Goal: Transaction & Acquisition: Obtain resource

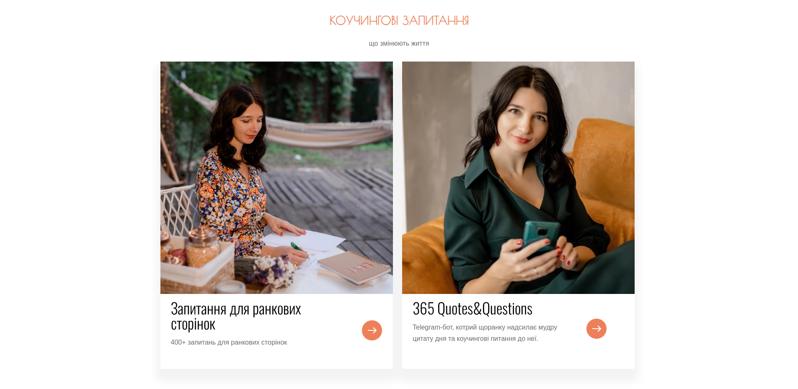
scroll to position [922, 0]
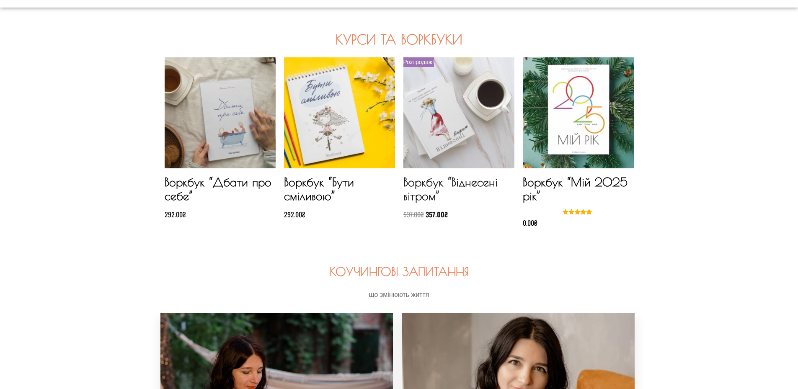
click at [439, 147] on img at bounding box center [459, 112] width 111 height 111
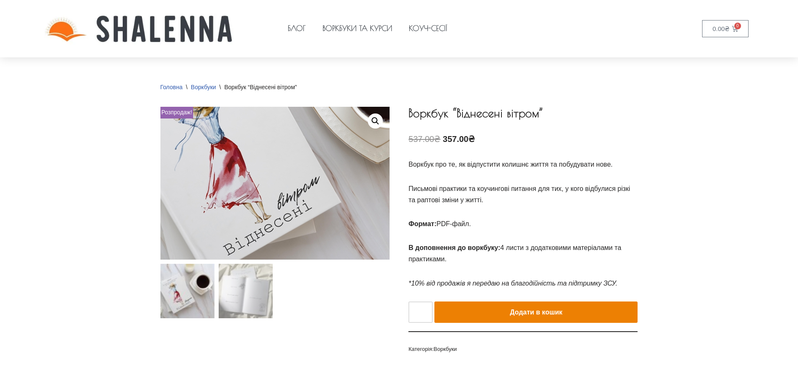
click at [260, 221] on img at bounding box center [292, 139] width 503 height 336
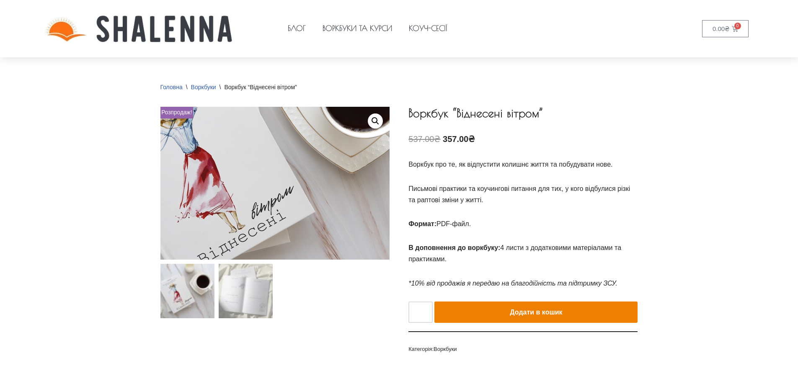
click at [282, 213] on img at bounding box center [267, 148] width 503 height 336
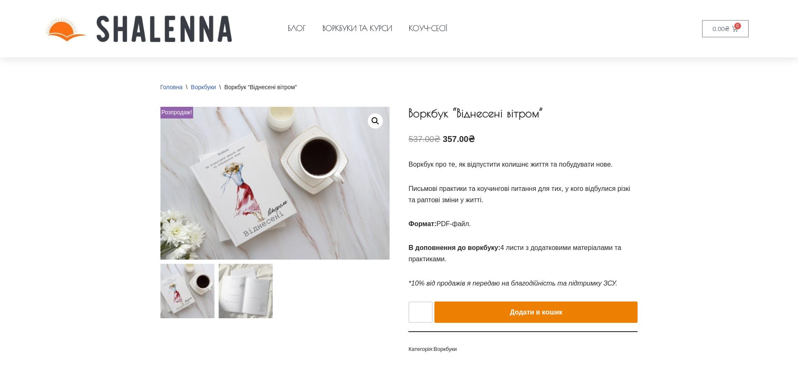
click at [192, 285] on img at bounding box center [187, 291] width 54 height 54
click at [240, 287] on img at bounding box center [246, 291] width 54 height 54
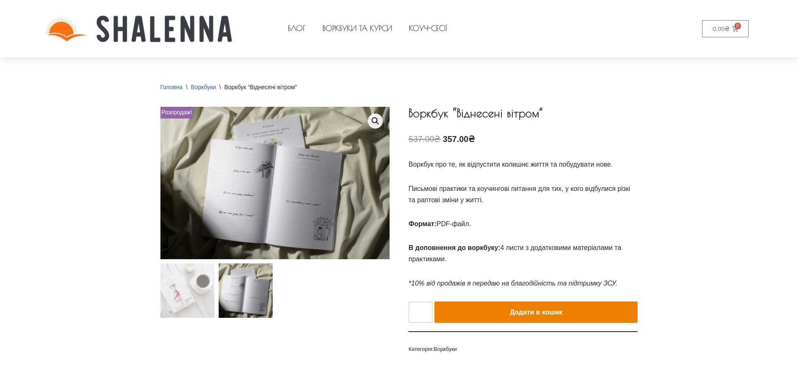
click at [375, 121] on link "Перегляд галереї зображень у повноекранному режимі" at bounding box center [375, 121] width 15 height 15
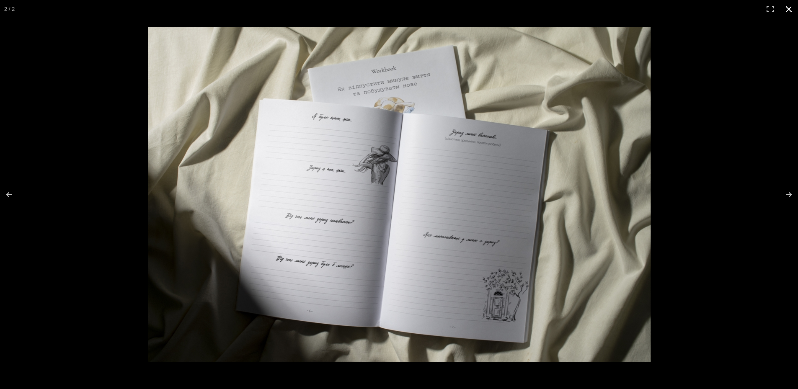
click at [691, 190] on div at bounding box center [527, 212] width 759 height 370
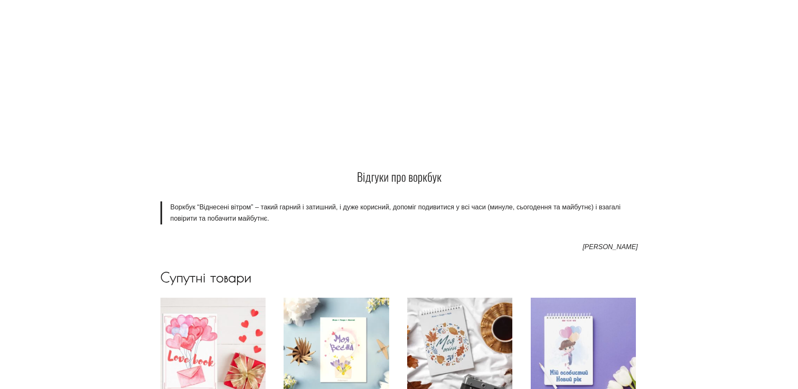
scroll to position [712, 0]
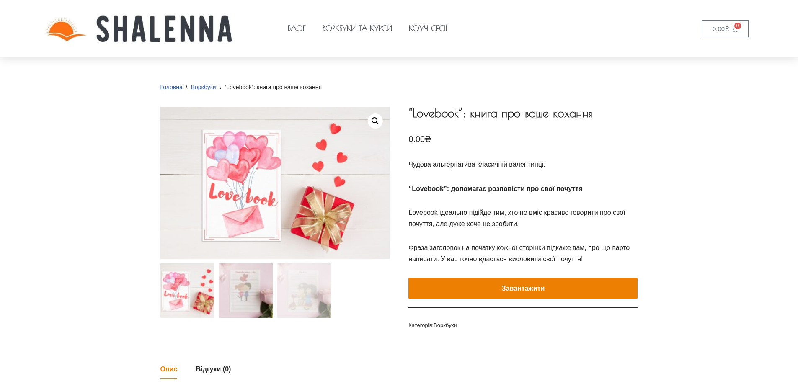
click at [244, 302] on img at bounding box center [246, 291] width 54 height 54
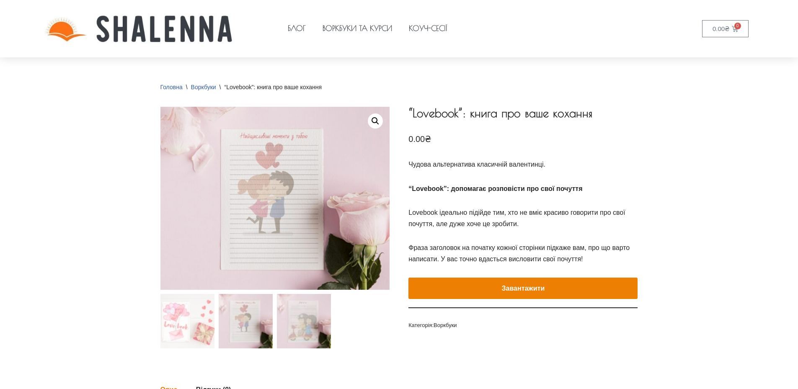
click at [300, 308] on img at bounding box center [304, 321] width 54 height 54
click at [303, 317] on img at bounding box center [304, 321] width 54 height 54
click at [243, 324] on img at bounding box center [246, 321] width 54 height 54
click at [241, 331] on img at bounding box center [246, 321] width 54 height 54
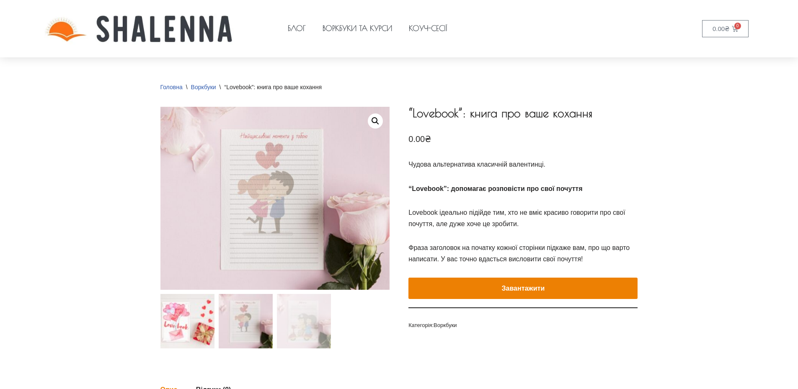
click at [201, 326] on img at bounding box center [187, 321] width 54 height 54
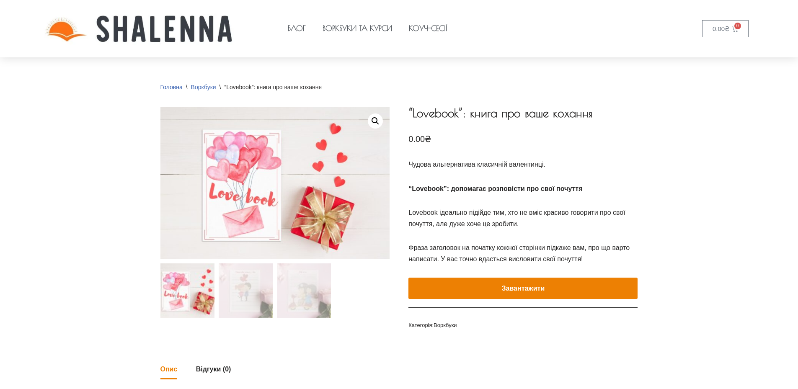
click at [201, 86] on link "Воркбуки" at bounding box center [203, 87] width 25 height 7
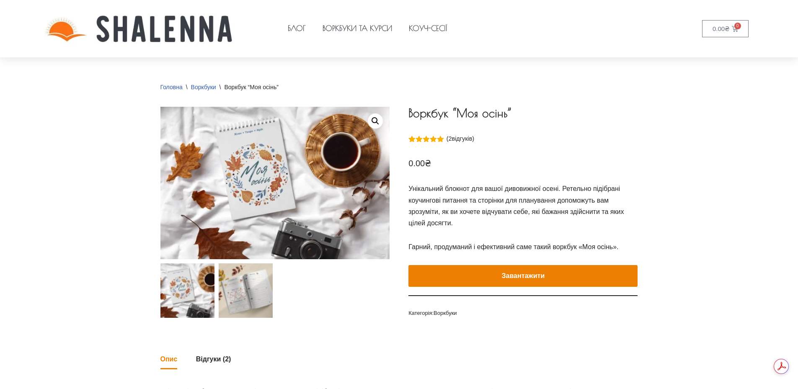
click at [252, 303] on img at bounding box center [246, 291] width 54 height 54
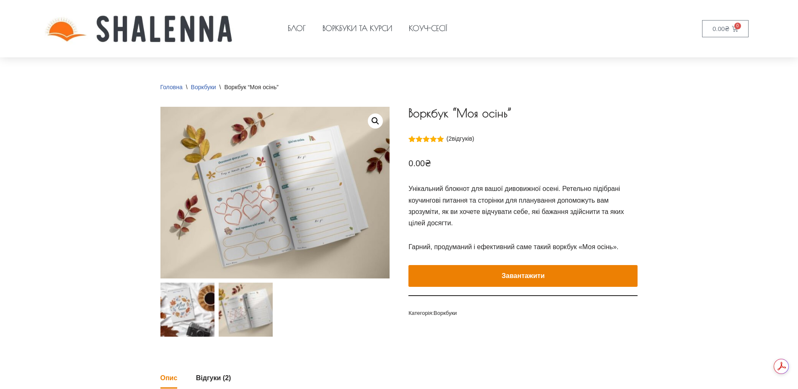
click at [187, 315] on img at bounding box center [187, 310] width 54 height 54
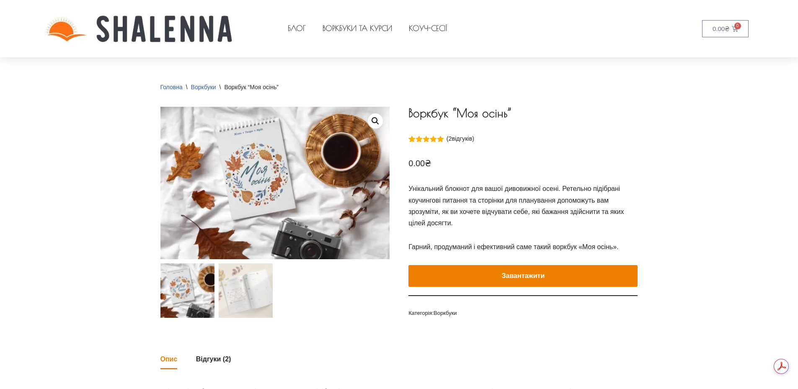
click at [523, 268] on button "Завантажити" at bounding box center [523, 276] width 229 height 22
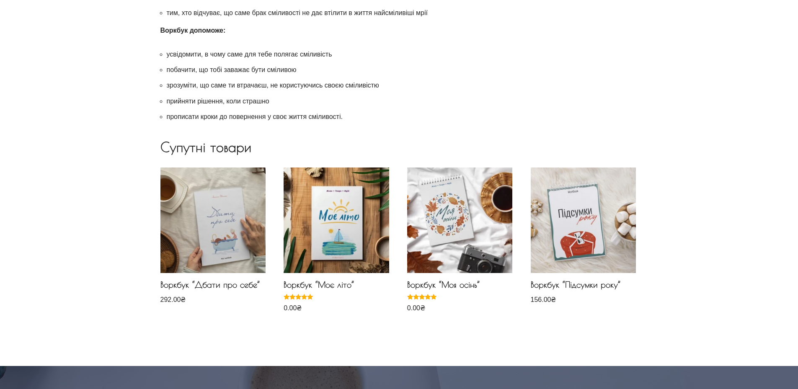
scroll to position [545, 0]
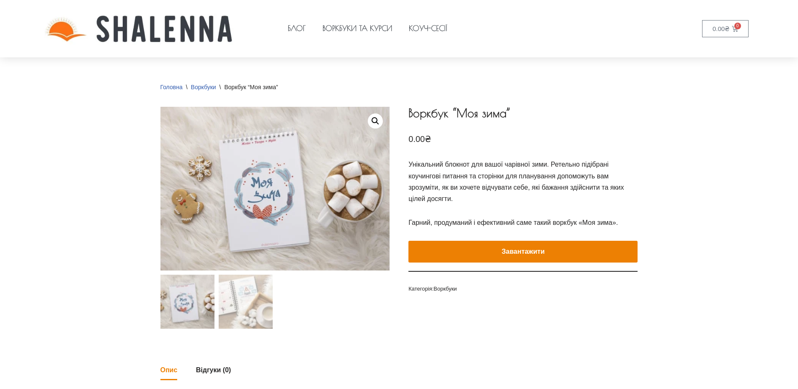
click at [503, 241] on button "Завантажити" at bounding box center [523, 252] width 229 height 22
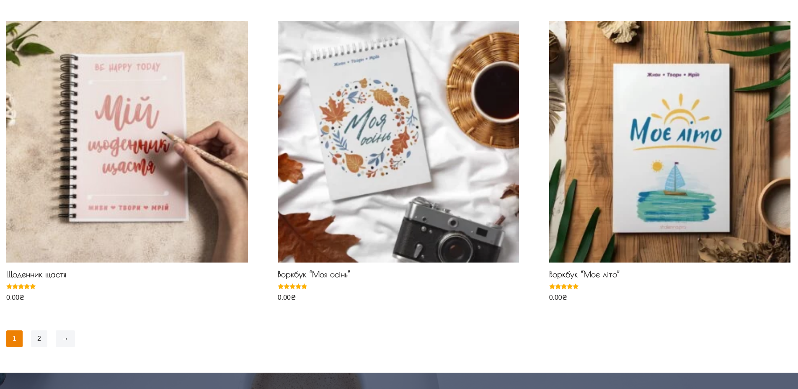
scroll to position [754, 0]
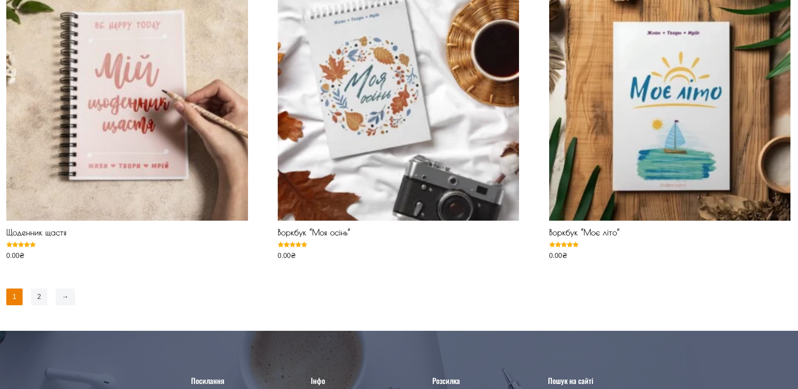
click at [39, 297] on link "2" at bounding box center [39, 297] width 16 height 17
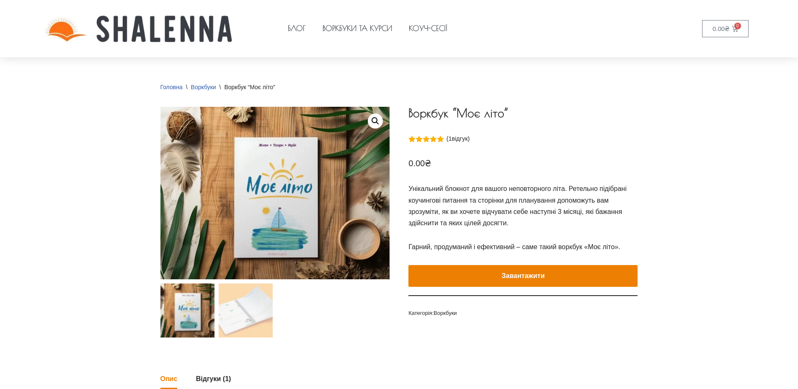
click at [452, 269] on button "Завантажити" at bounding box center [523, 276] width 229 height 22
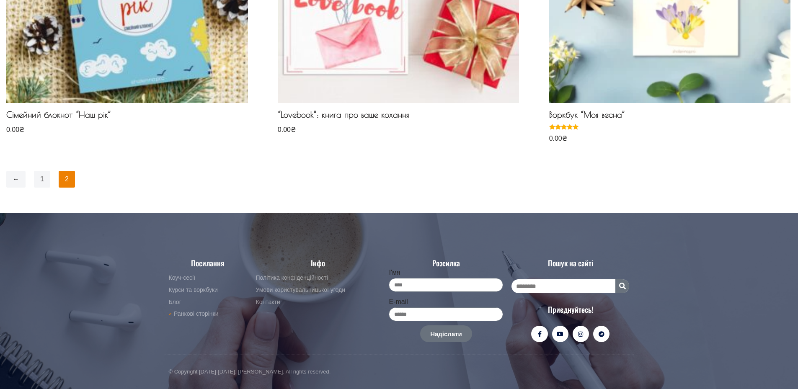
scroll to position [712, 0]
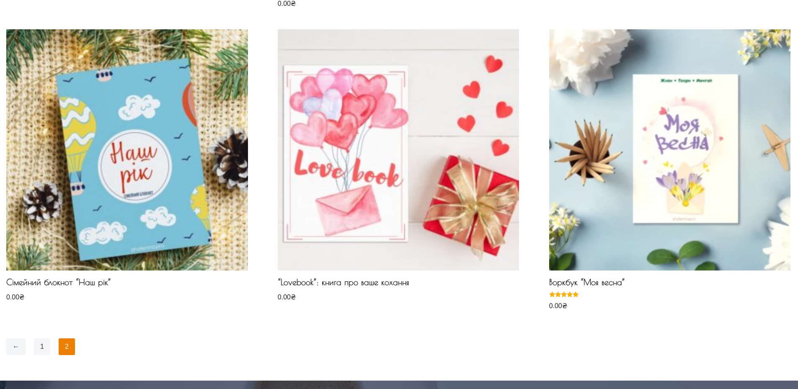
click at [42, 347] on link "1" at bounding box center [42, 347] width 16 height 17
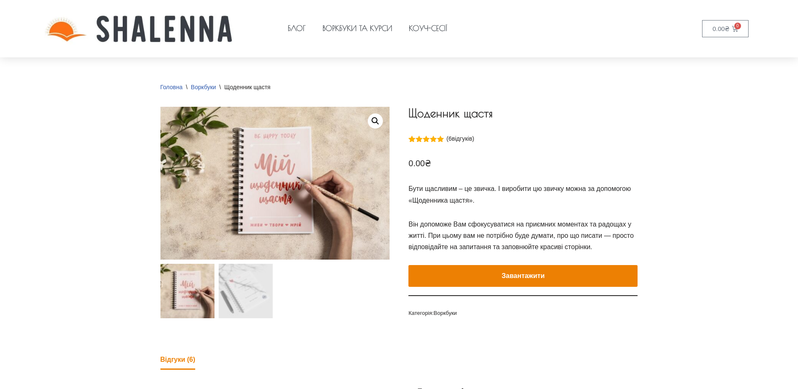
click at [539, 271] on button "Завантажити" at bounding box center [523, 276] width 229 height 22
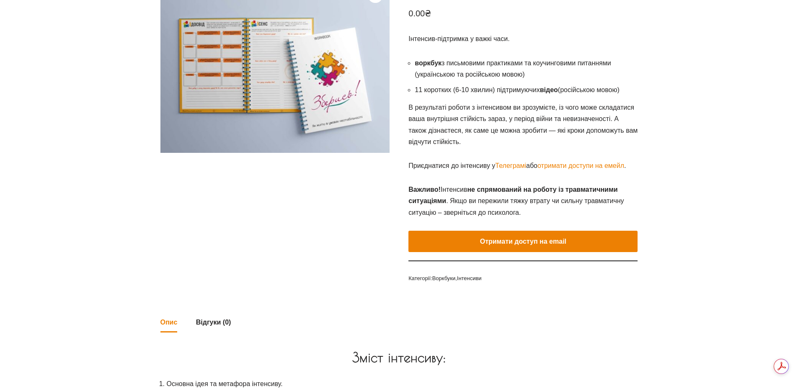
click at [554, 246] on button "Отримати доступ на email" at bounding box center [523, 242] width 229 height 22
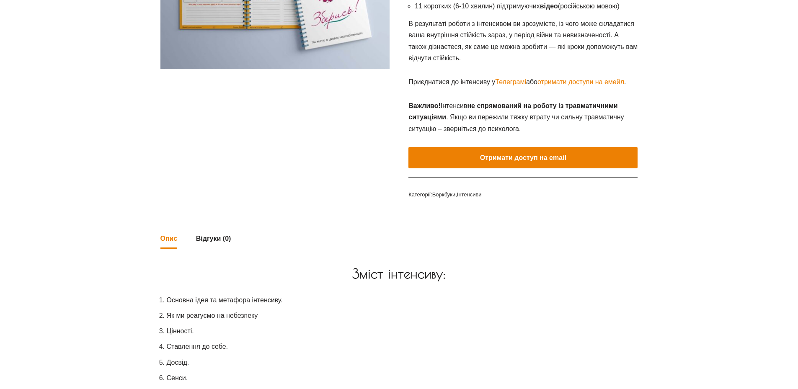
scroll to position [126, 0]
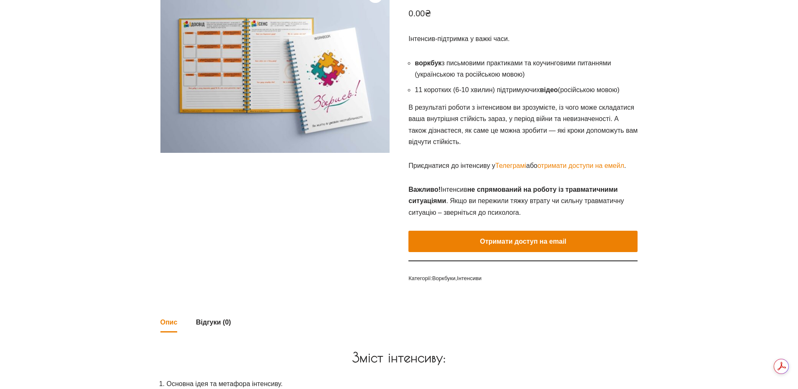
click at [554, 243] on button "Отримати доступ на email" at bounding box center [523, 242] width 229 height 22
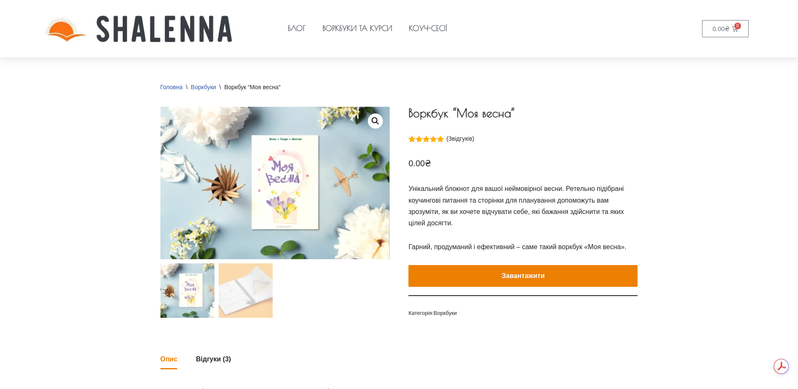
click at [529, 265] on button "Завантажити" at bounding box center [523, 276] width 229 height 22
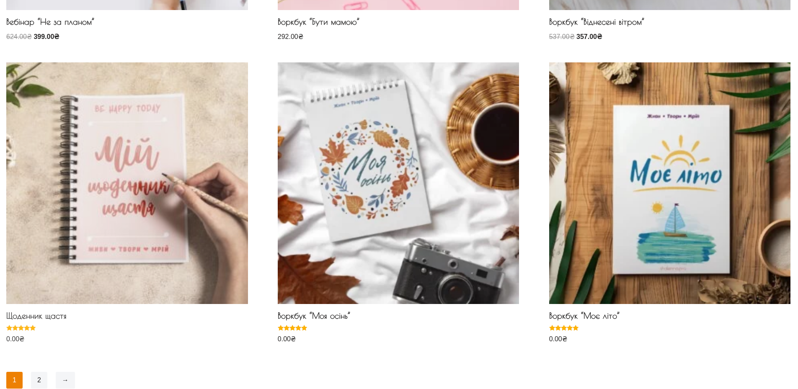
scroll to position [712, 0]
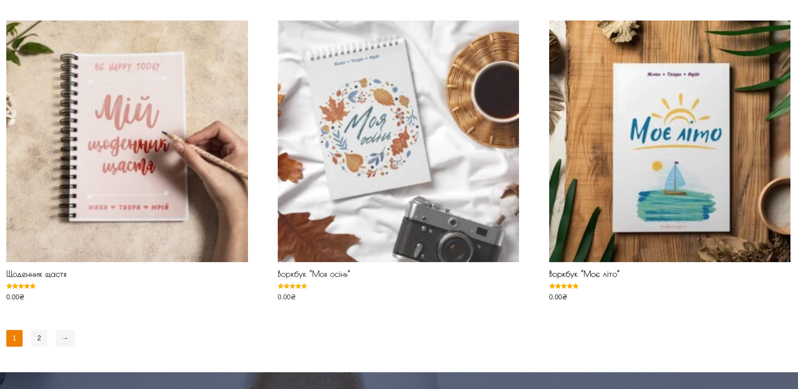
click at [347, 210] on img at bounding box center [399, 142] width 242 height 242
